Goal: Information Seeking & Learning: Check status

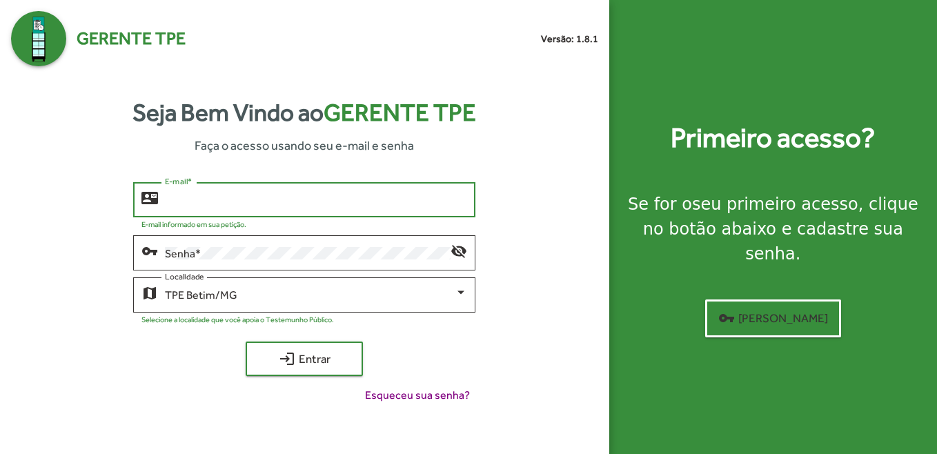
drag, startPoint x: 338, startPoint y: 199, endPoint x: 315, endPoint y: 200, distance: 22.8
click at [337, 199] on input "E-mail *" at bounding box center [316, 200] width 302 height 12
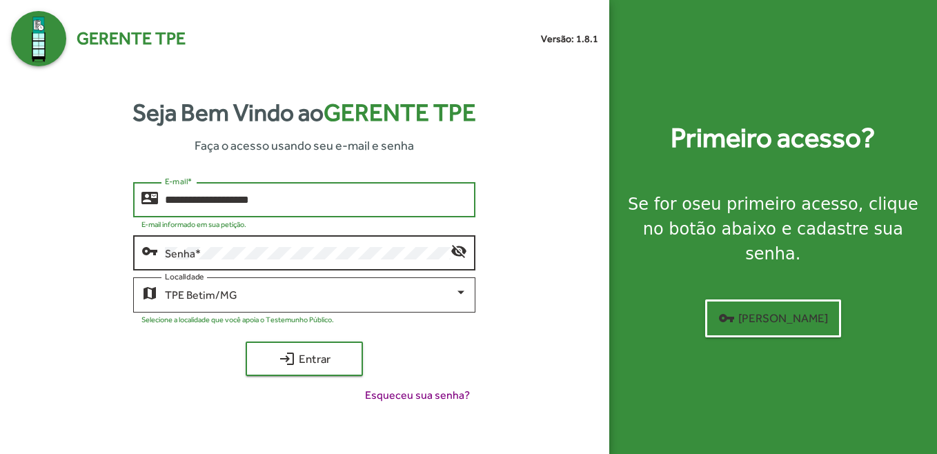
type input "**********"
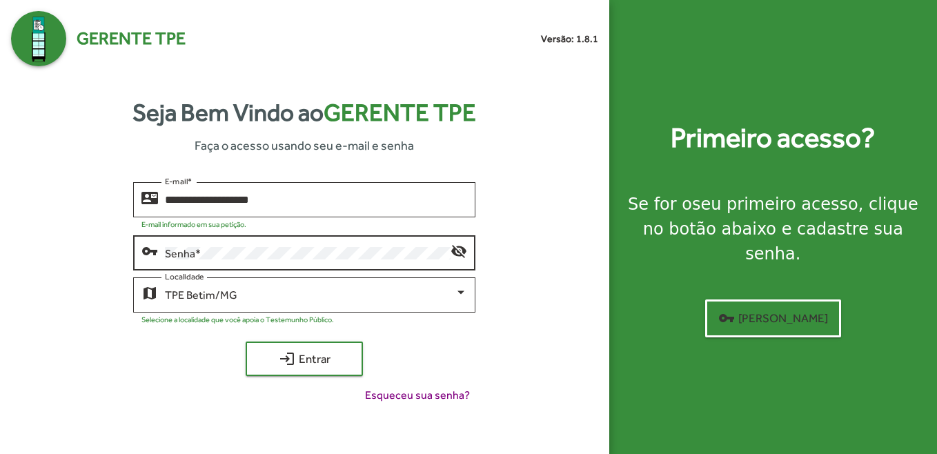
click at [199, 266] on div "Senha *" at bounding box center [308, 252] width 286 height 38
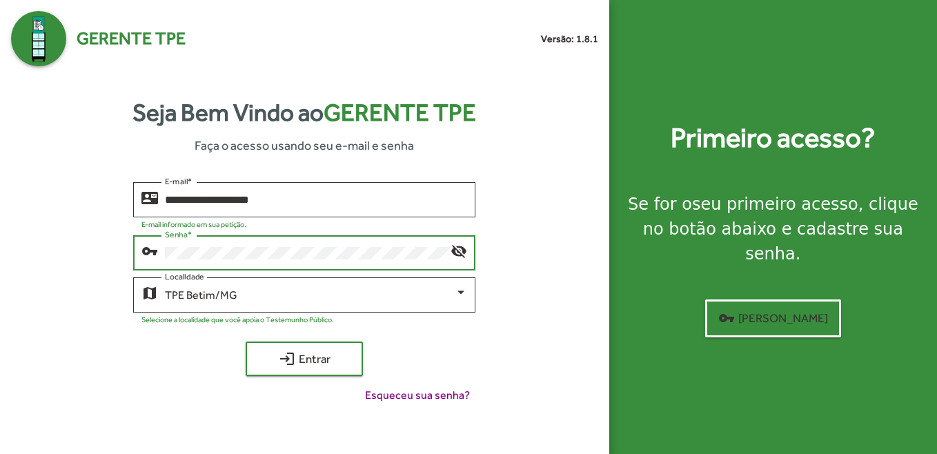
click at [246, 342] on button "login Entrar" at bounding box center [304, 359] width 117 height 35
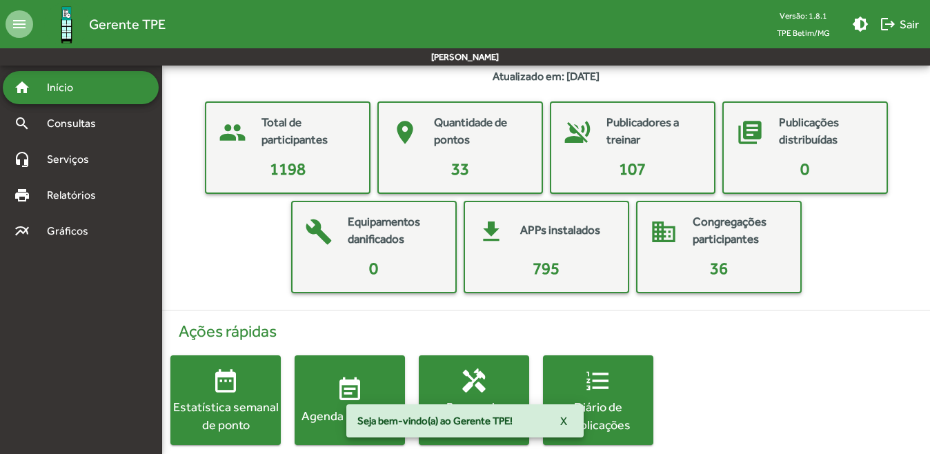
scroll to position [52, 0]
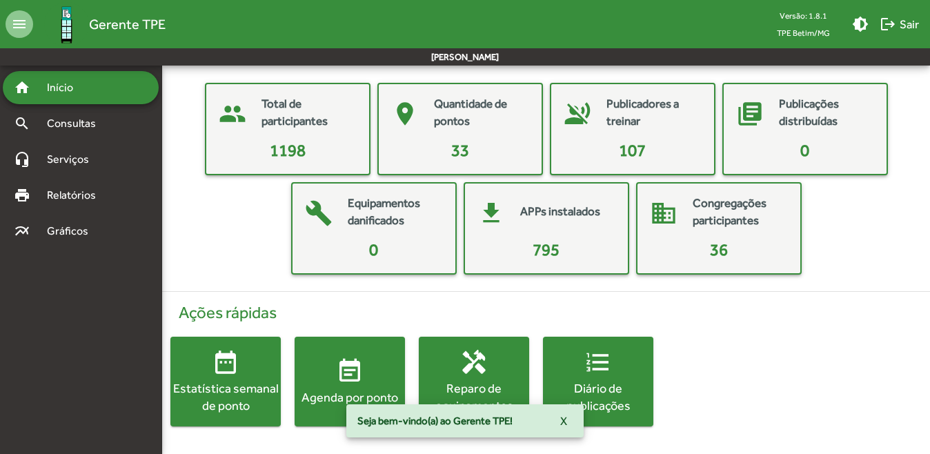
click at [254, 396] on div "Estatística semanal de ponto" at bounding box center [225, 397] width 110 height 35
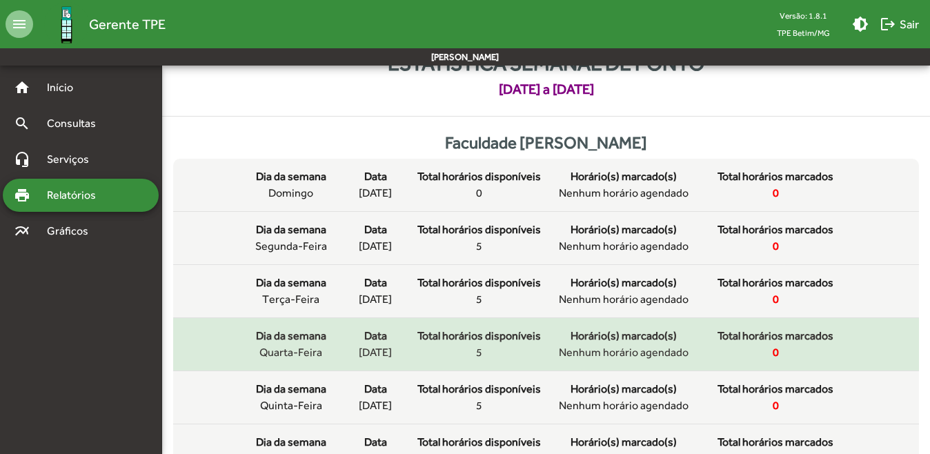
scroll to position [69, 0]
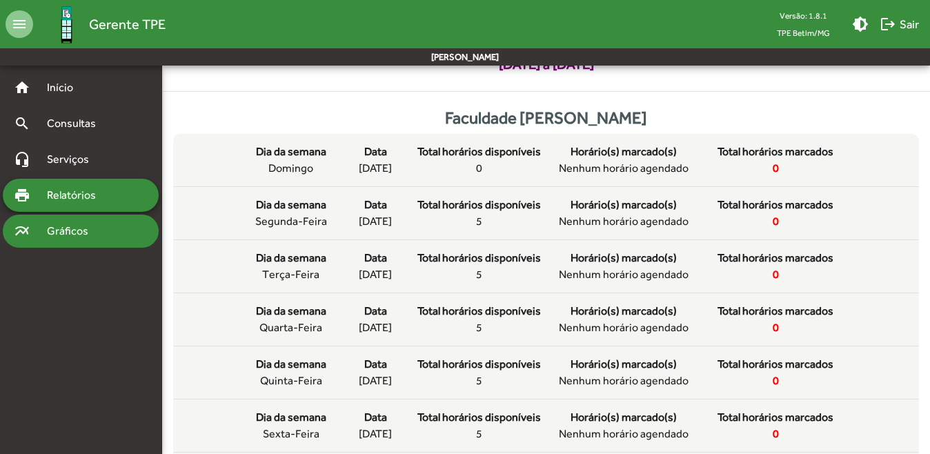
click at [63, 222] on div "multiline_chart Gráficos" at bounding box center [81, 231] width 156 height 33
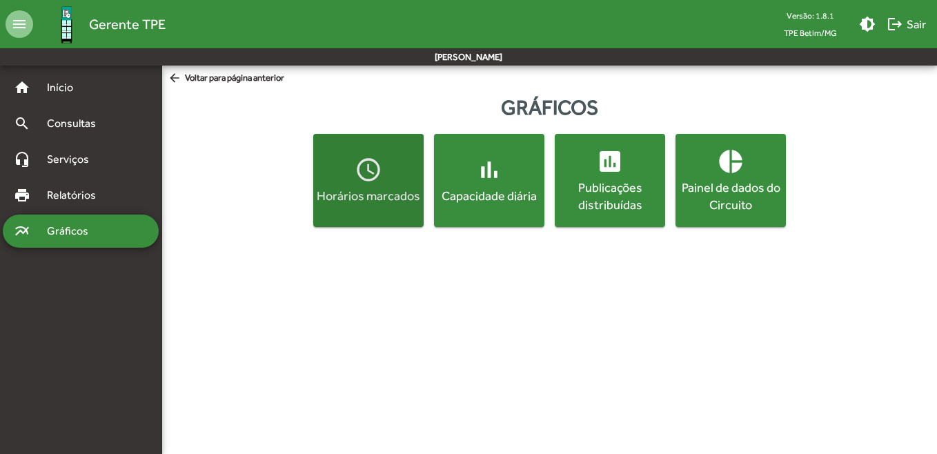
click at [376, 182] on mat-icon "access_time" at bounding box center [369, 170] width 28 height 28
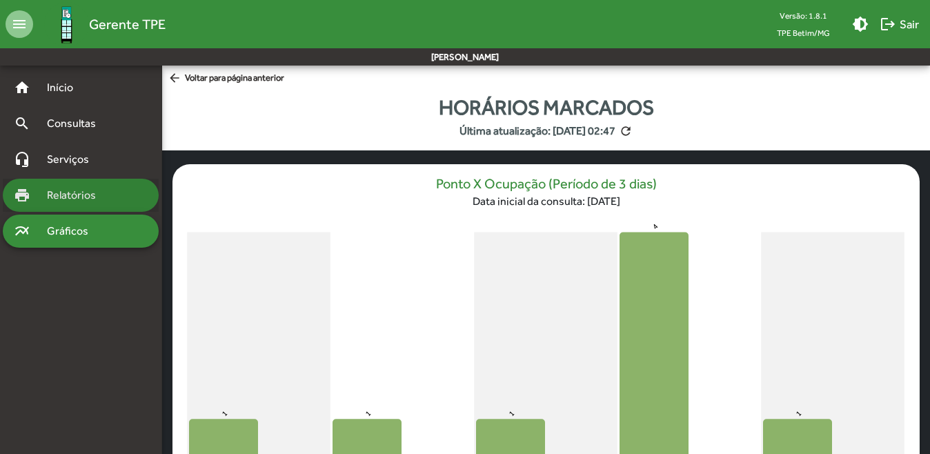
click at [73, 193] on span "Relatórios" at bounding box center [76, 195] width 75 height 17
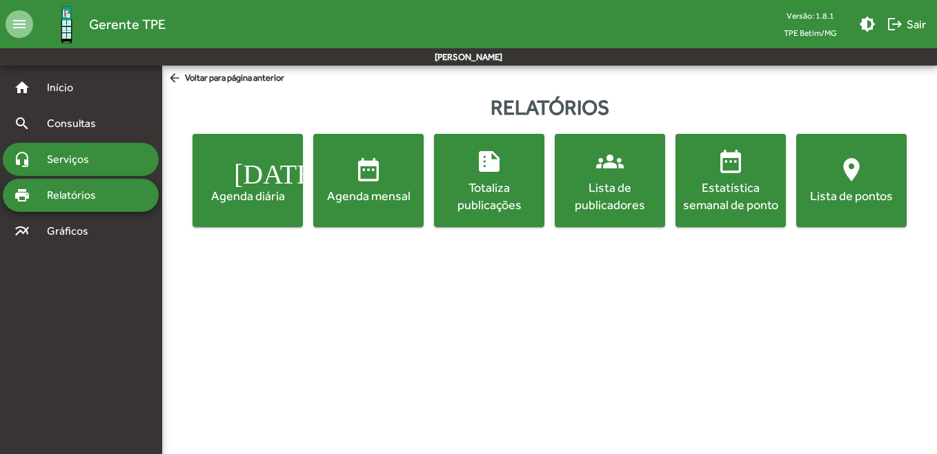
click at [83, 165] on span "Serviços" at bounding box center [73, 159] width 69 height 17
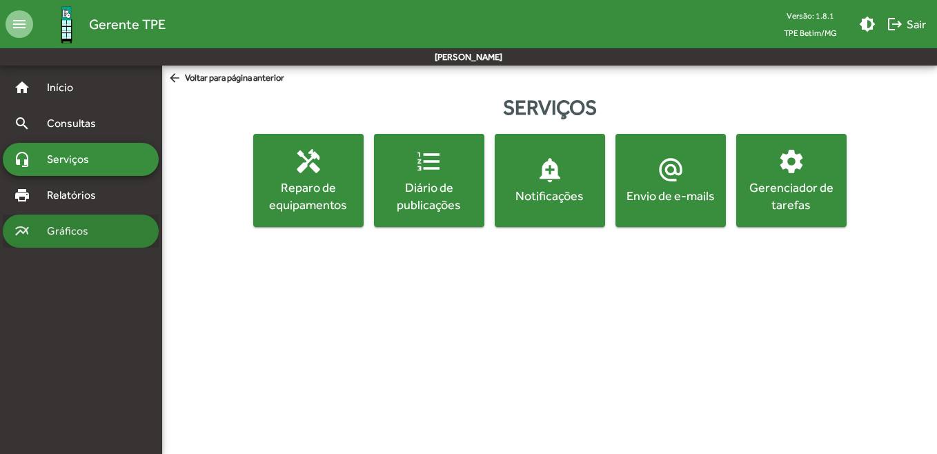
click at [95, 237] on span "Gráficos" at bounding box center [73, 231] width 68 height 17
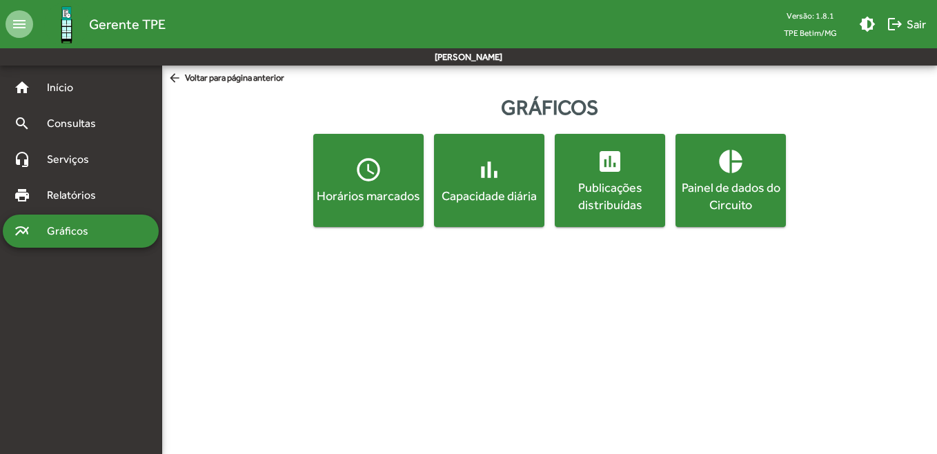
click at [510, 195] on div "Capacidade diária" at bounding box center [489, 195] width 105 height 17
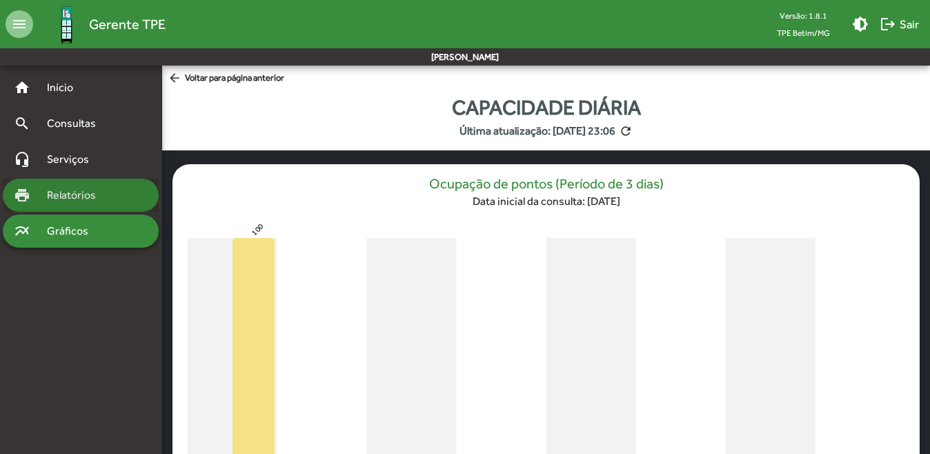
click at [67, 200] on span "Relatórios" at bounding box center [76, 195] width 75 height 17
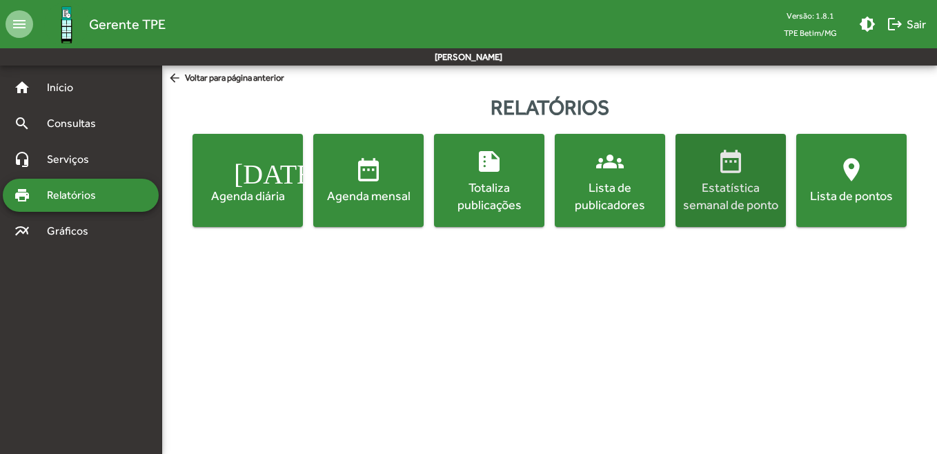
click at [700, 195] on div "Estatística semanal de ponto" at bounding box center [731, 196] width 105 height 35
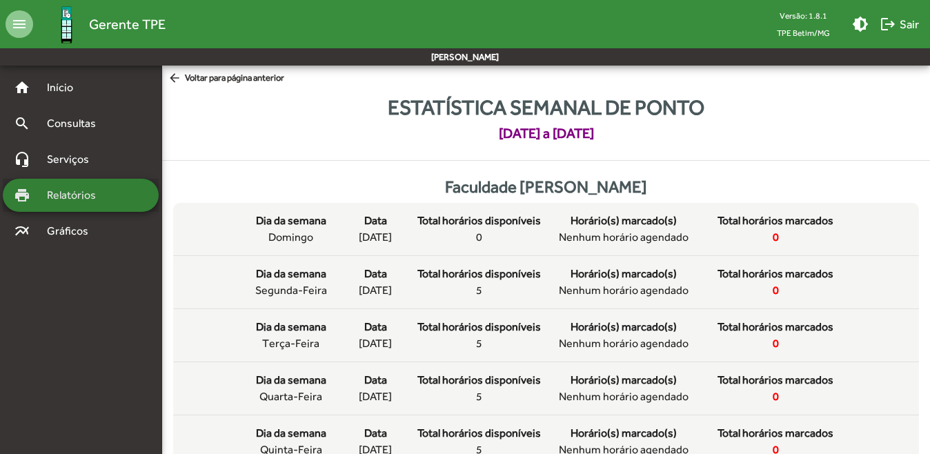
click at [100, 202] on span "Relatórios" at bounding box center [76, 195] width 75 height 17
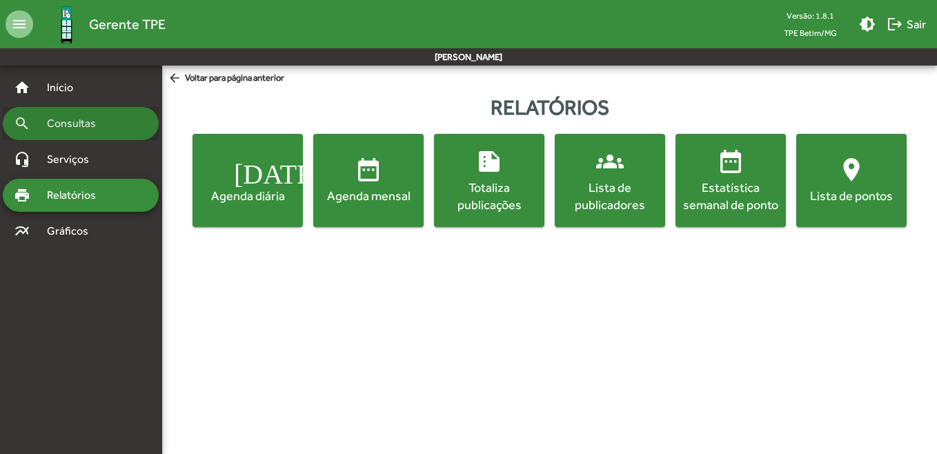
click at [68, 127] on span "Consultas" at bounding box center [76, 123] width 75 height 17
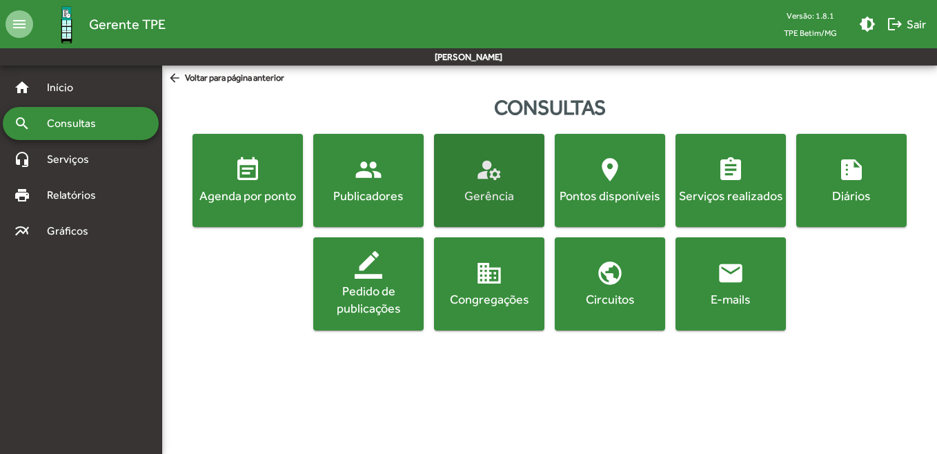
click at [508, 170] on span "manage_accounts Gerência" at bounding box center [489, 180] width 105 height 48
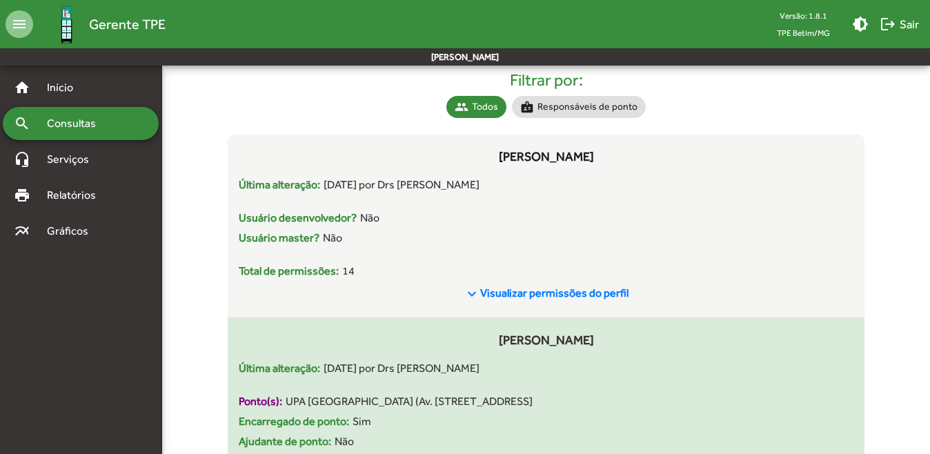
scroll to position [207, 0]
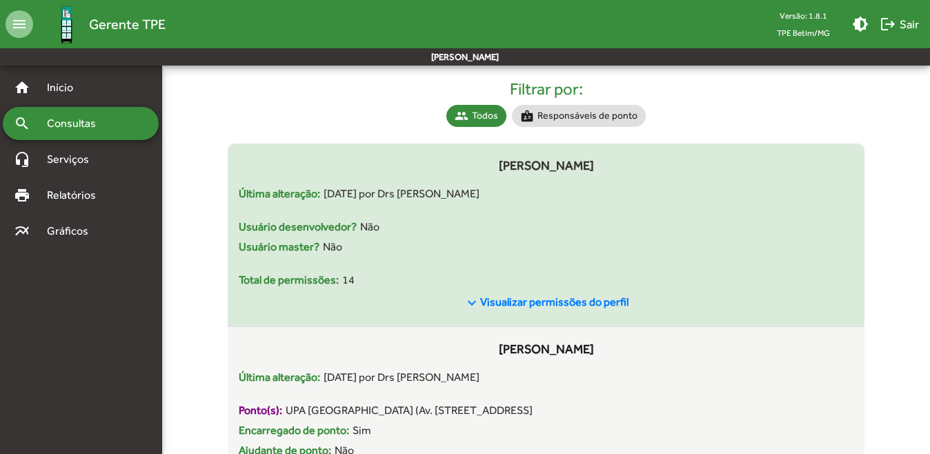
click at [572, 306] on span "Visualizar permissões do perfil" at bounding box center [554, 301] width 148 height 13
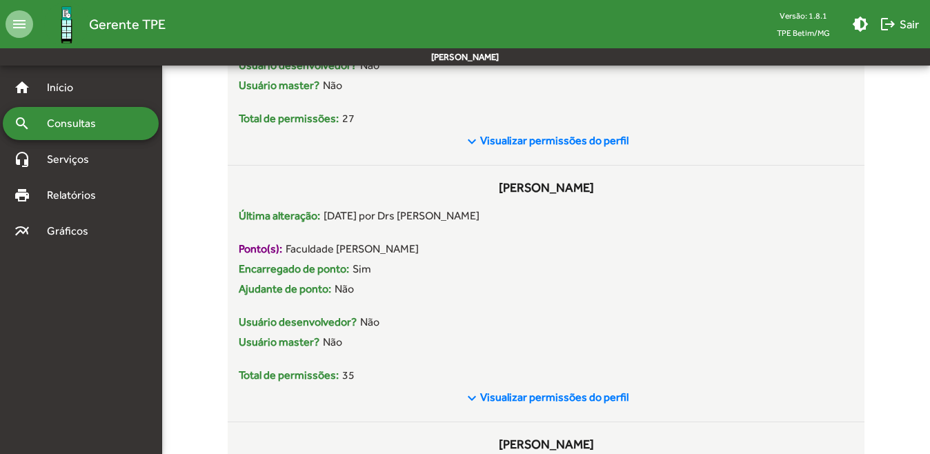
scroll to position [6180, 0]
click at [84, 197] on span "Relatórios" at bounding box center [76, 195] width 75 height 17
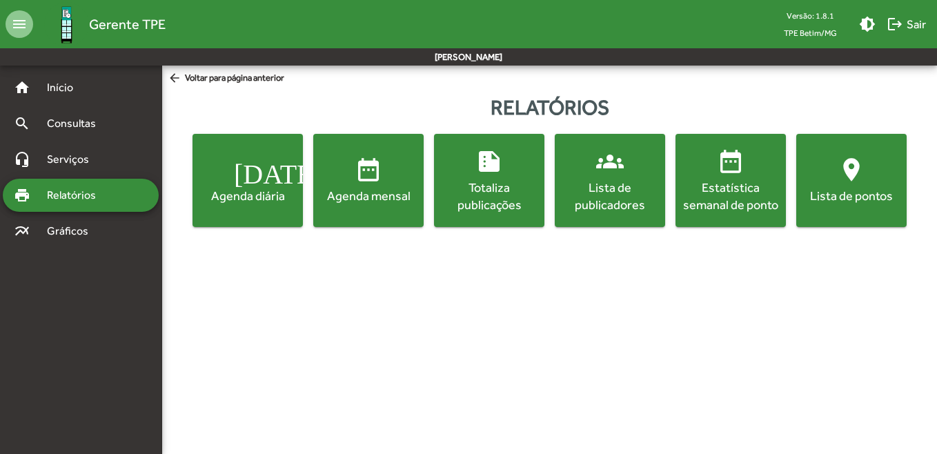
click at [384, 203] on div "Agenda mensal" at bounding box center [368, 195] width 105 height 17
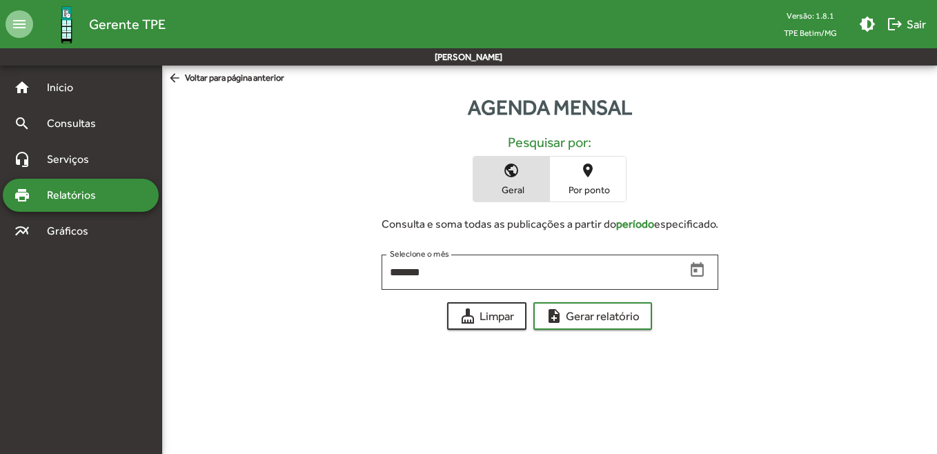
click at [596, 196] on span "Por ponto" at bounding box center [588, 190] width 69 height 12
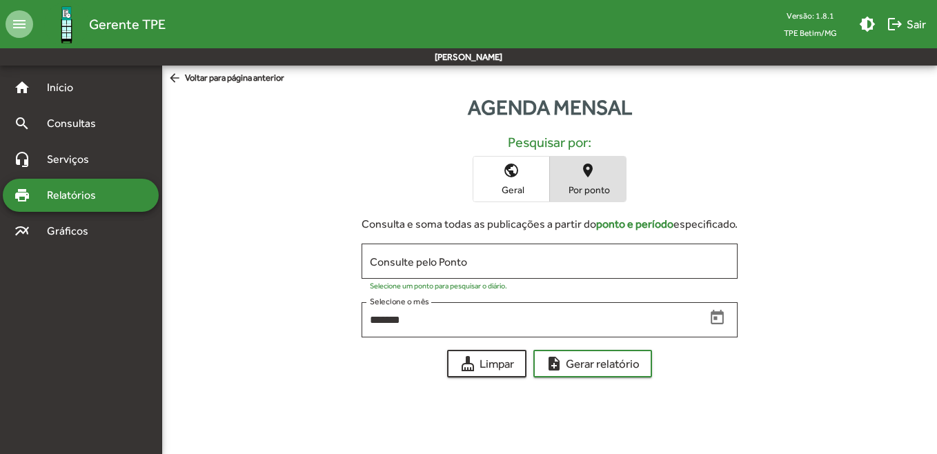
click at [558, 260] on input "Consulte pelo Ponto" at bounding box center [550, 261] width 360 height 12
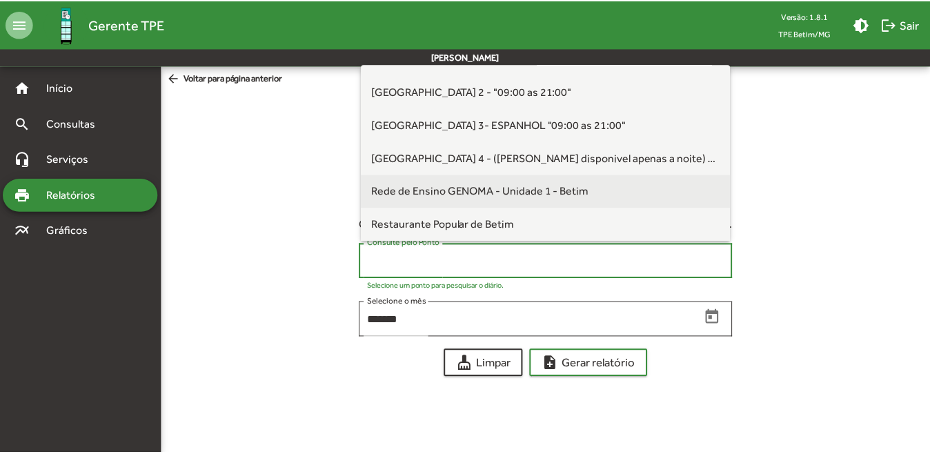
scroll to position [486, 0]
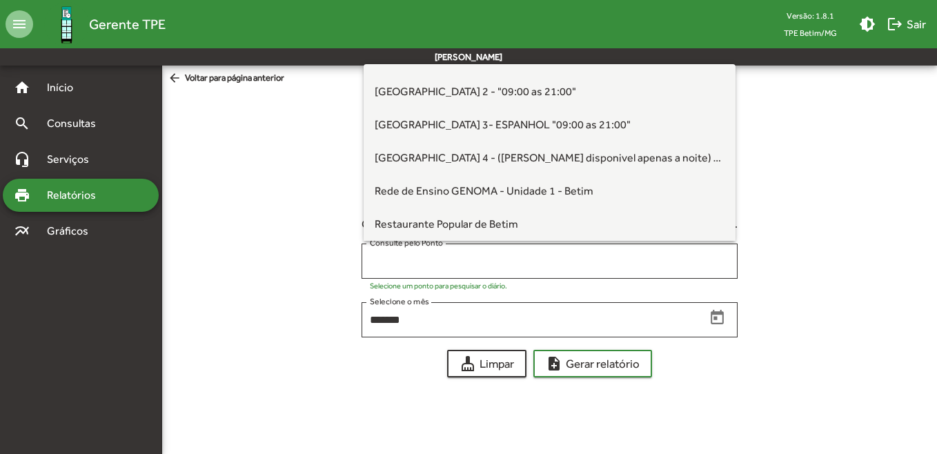
click at [801, 193] on div "public Geral place Por ponto" at bounding box center [549, 179] width 753 height 46
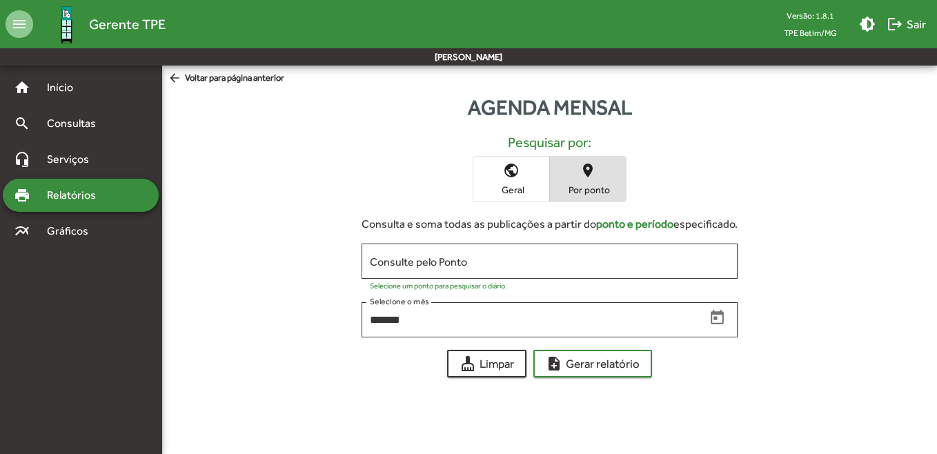
click at [527, 169] on span "public Geral" at bounding box center [512, 179] width 76 height 45
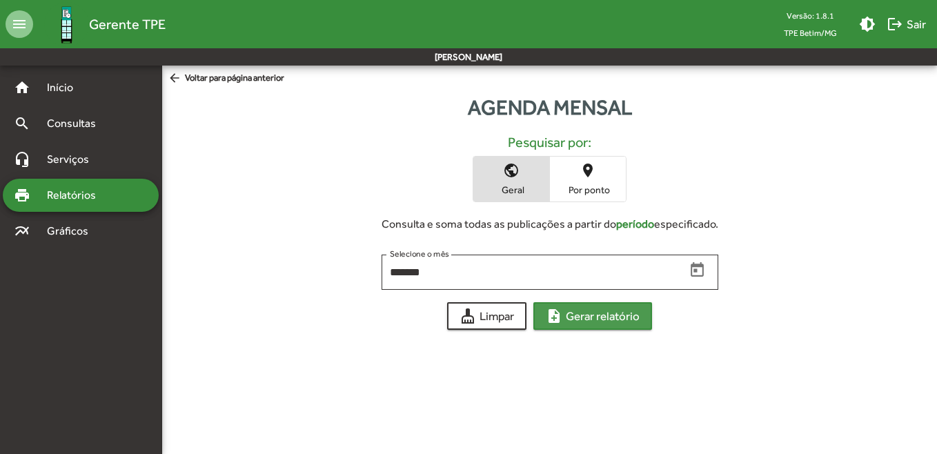
click at [612, 326] on span "note_add Gerar relatório" at bounding box center [593, 316] width 94 height 25
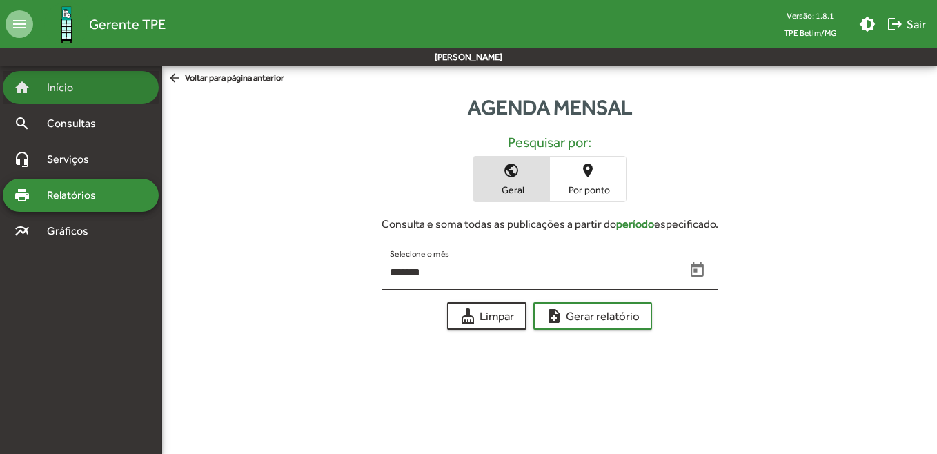
click at [70, 87] on span "Início" at bounding box center [66, 87] width 55 height 17
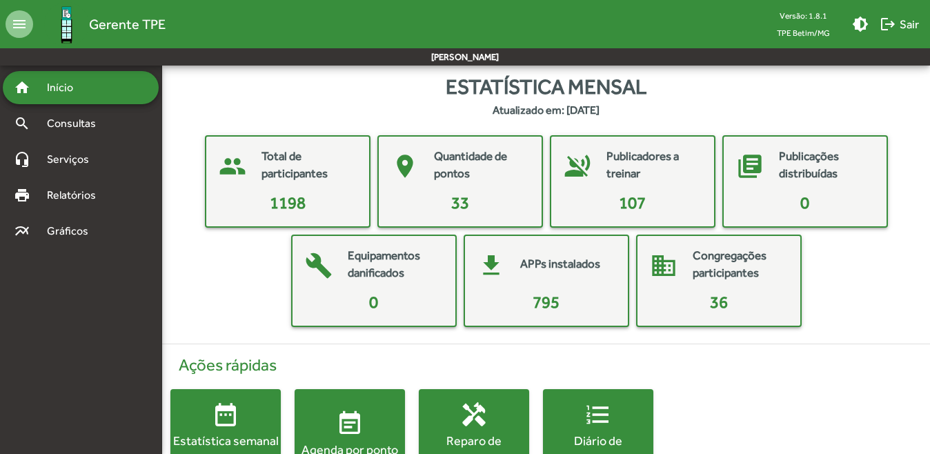
click at [645, 172] on mat-card-title "Publicadores a treinar" at bounding box center [654, 165] width 94 height 35
